Goal: Transaction & Acquisition: Purchase product/service

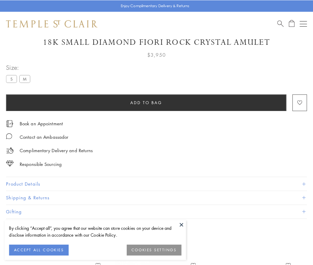
scroll to position [35, 0]
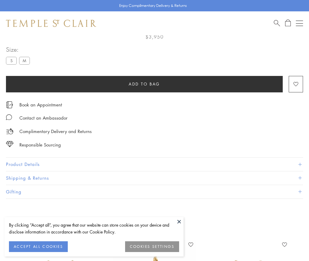
click at [144, 84] on span "Add to bag" at bounding box center [144, 84] width 31 height 7
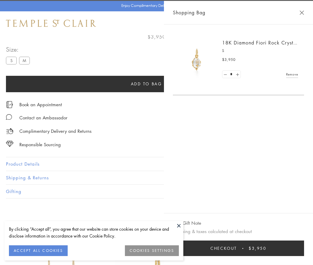
click at [240, 248] on button "Checkout $3,950" at bounding box center [238, 249] width 131 height 16
